Goal: Information Seeking & Learning: Learn about a topic

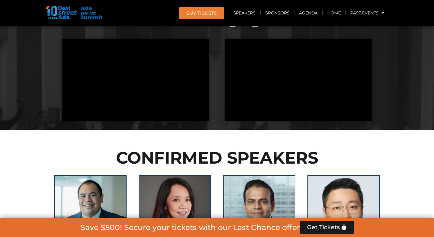
scroll to position [1522, 0]
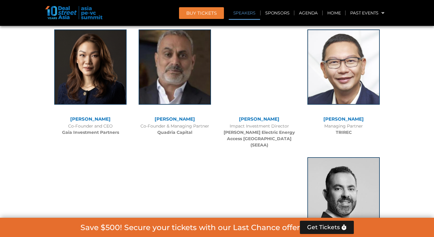
click at [89, 120] on link "[PERSON_NAME]" at bounding box center [90, 119] width 40 height 6
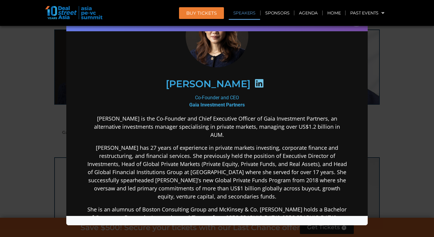
scroll to position [48, 0]
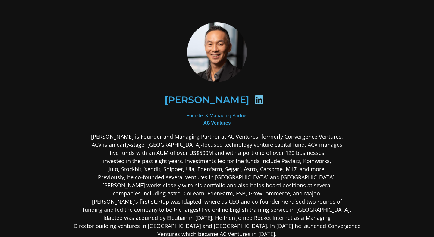
click at [93, 23] on div at bounding box center [217, 52] width 293 height 60
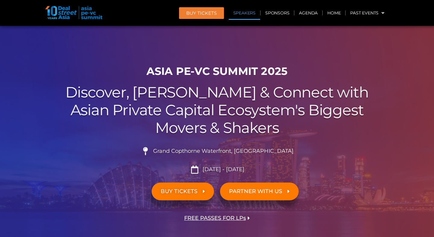
click at [241, 13] on link "Speakers" at bounding box center [244, 13] width 31 height 14
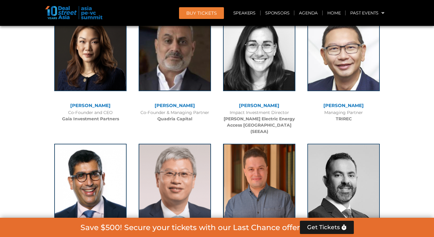
scroll to position [2491, 0]
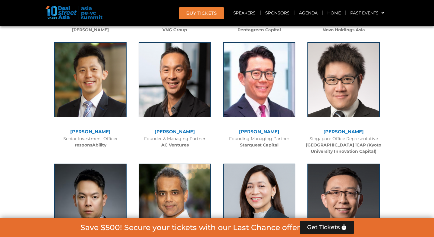
click at [197, 136] on div "Founder & Managing Partner AC Ventures" at bounding box center [175, 142] width 78 height 13
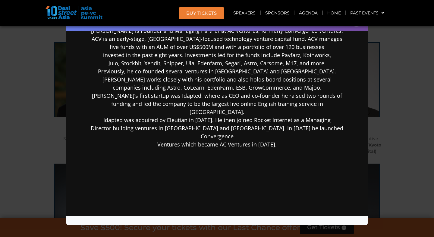
scroll to position [130, 0]
